Goal: Task Accomplishment & Management: Manage account settings

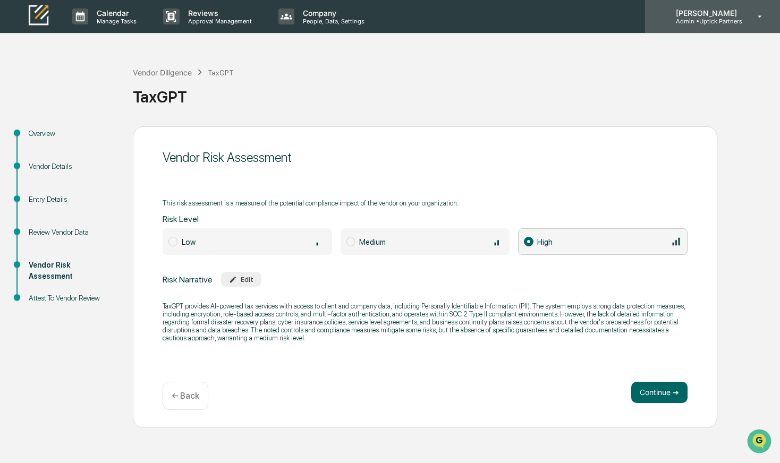
click at [691, 11] on p "[PERSON_NAME]" at bounding box center [704, 12] width 75 height 9
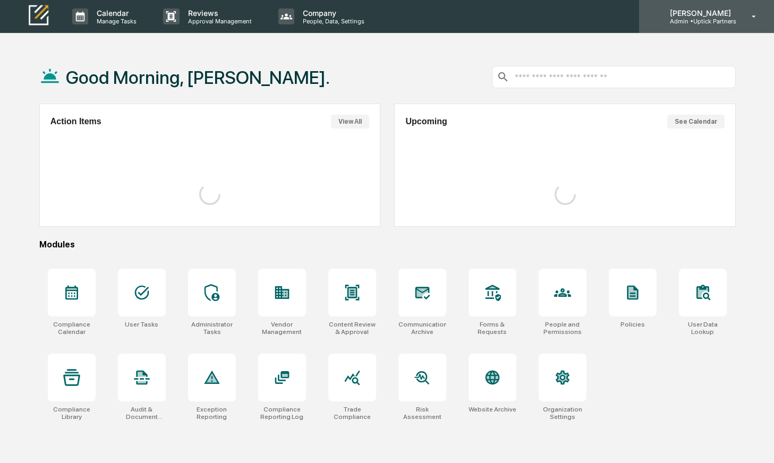
click at [725, 18] on p "Admin • Uptick Partners" at bounding box center [698, 21] width 75 height 7
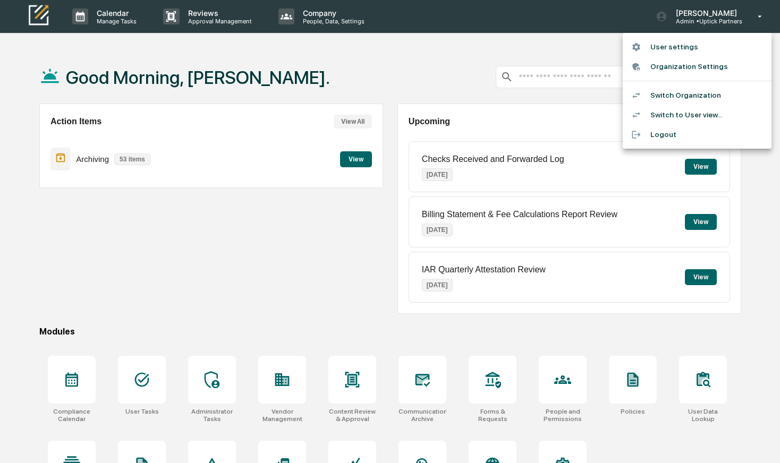
click at [705, 101] on li "Switch Organization" at bounding box center [696, 95] width 149 height 20
